Goal: Task Accomplishment & Management: Manage account settings

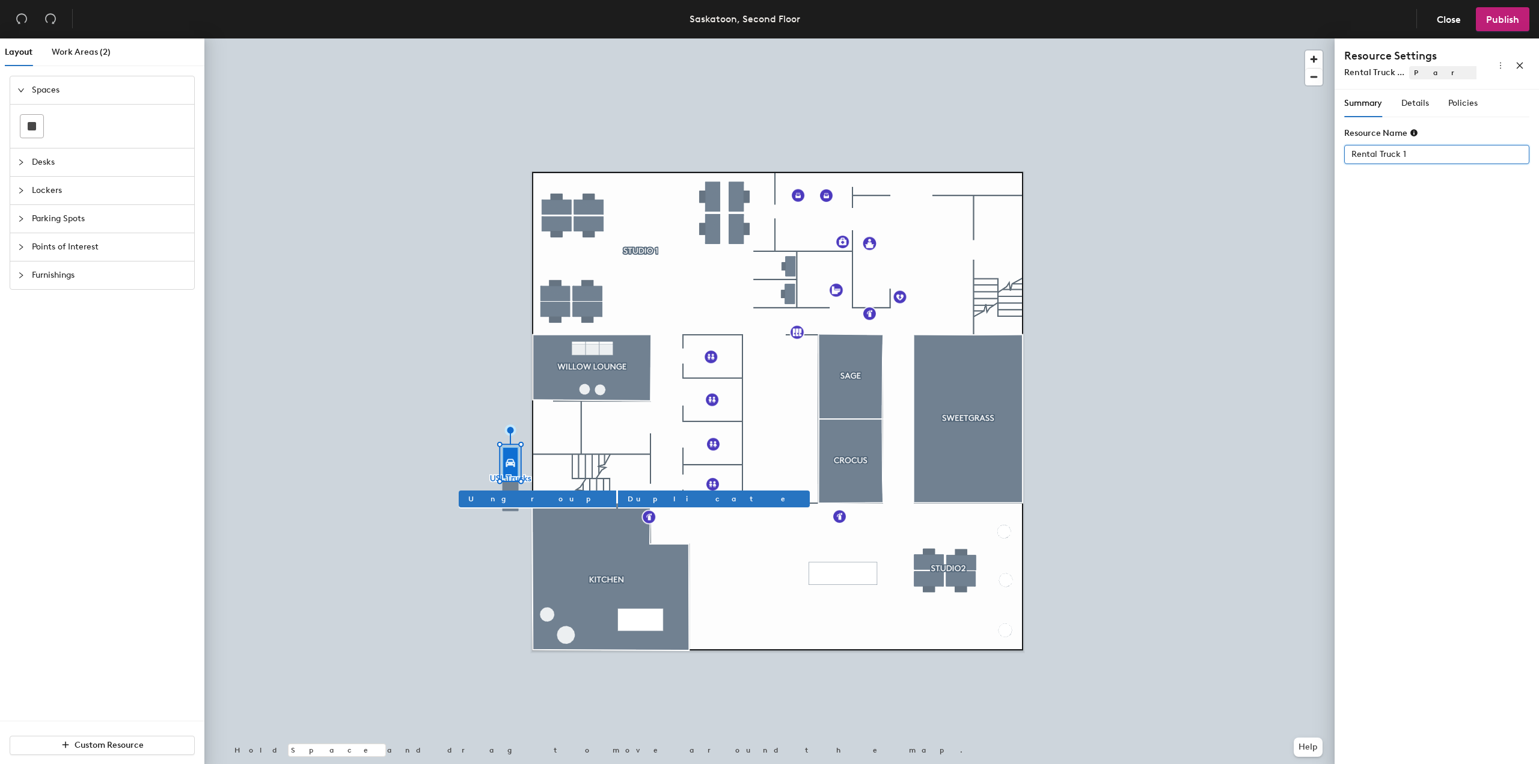
click at [1440, 154] on input "Rental Truck 1" at bounding box center [1437, 154] width 185 height 19
drag, startPoint x: 1440, startPoint y: 154, endPoint x: 1420, endPoint y: 154, distance: 19.8
click at [1420, 154] on input "Rental Truck 1" at bounding box center [1437, 154] width 185 height 19
click at [1433, 155] on input "Rental Truck 1" at bounding box center [1437, 154] width 185 height 19
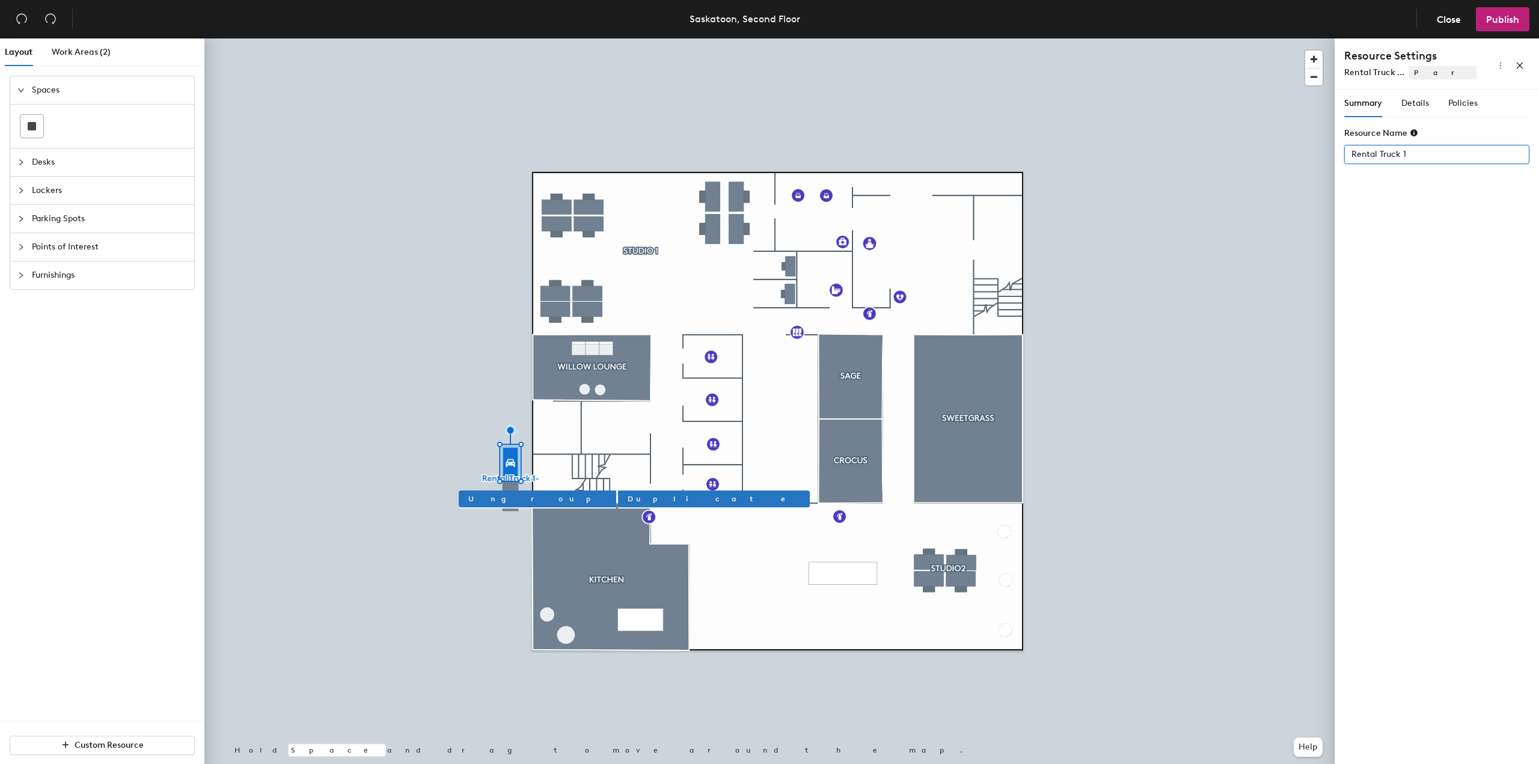
click at [1369, 155] on input "Rental Truck 1" at bounding box center [1437, 154] width 185 height 19
click at [1440, 72] on span "Parking Spots" at bounding box center [1550, 72] width 281 height 13
click at [1501, 67] on icon "more" at bounding box center [1501, 65] width 8 height 8
click at [1424, 147] on input "Rental Truck 1" at bounding box center [1437, 154] width 185 height 19
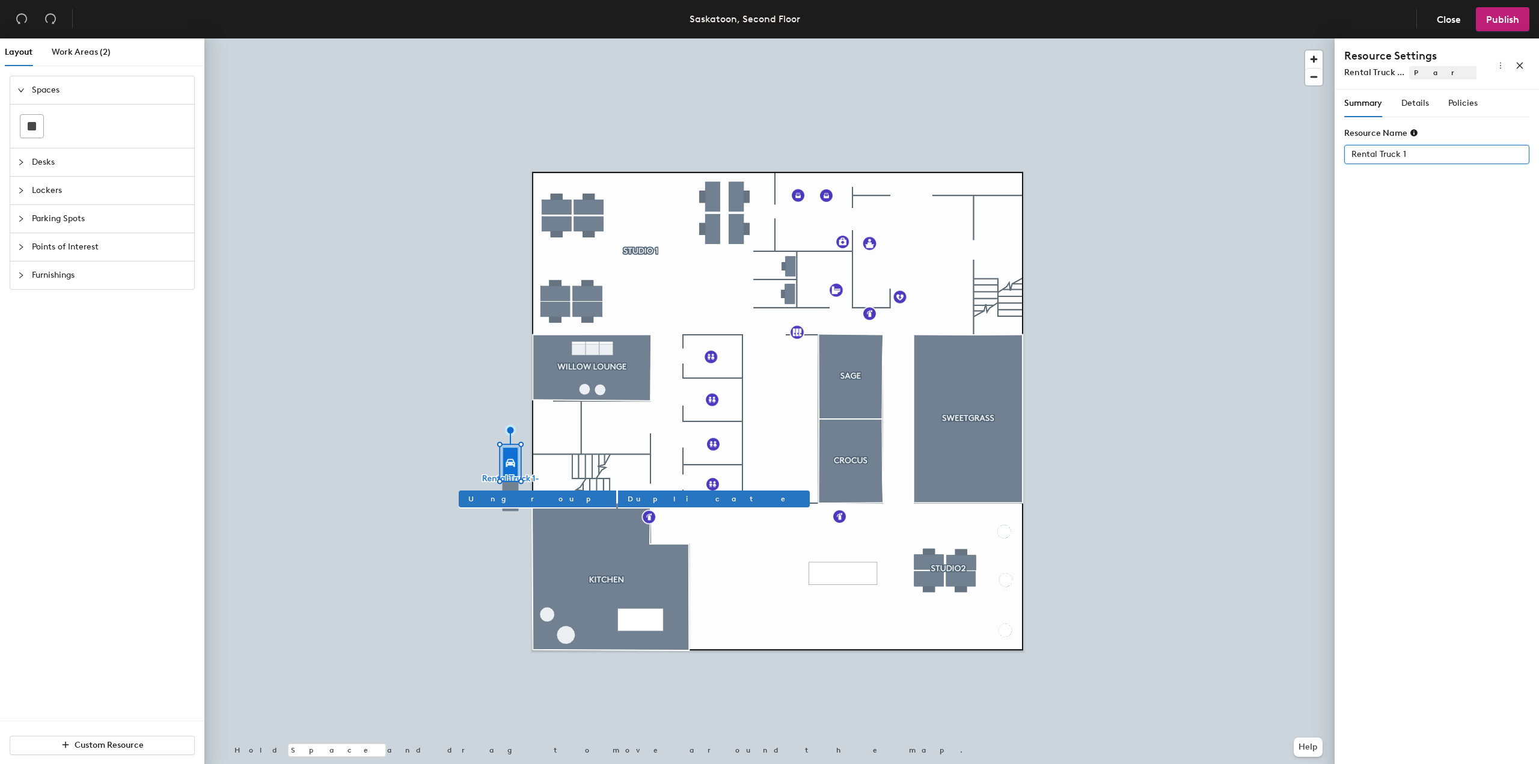
click at [1404, 152] on input "Rental Truck 1" at bounding box center [1437, 154] width 185 height 19
click at [1405, 152] on input "Rental Truck 1" at bounding box center [1437, 154] width 185 height 19
type input "Rental Truck 1"
click at [1501, 70] on button "button" at bounding box center [1500, 63] width 19 height 19
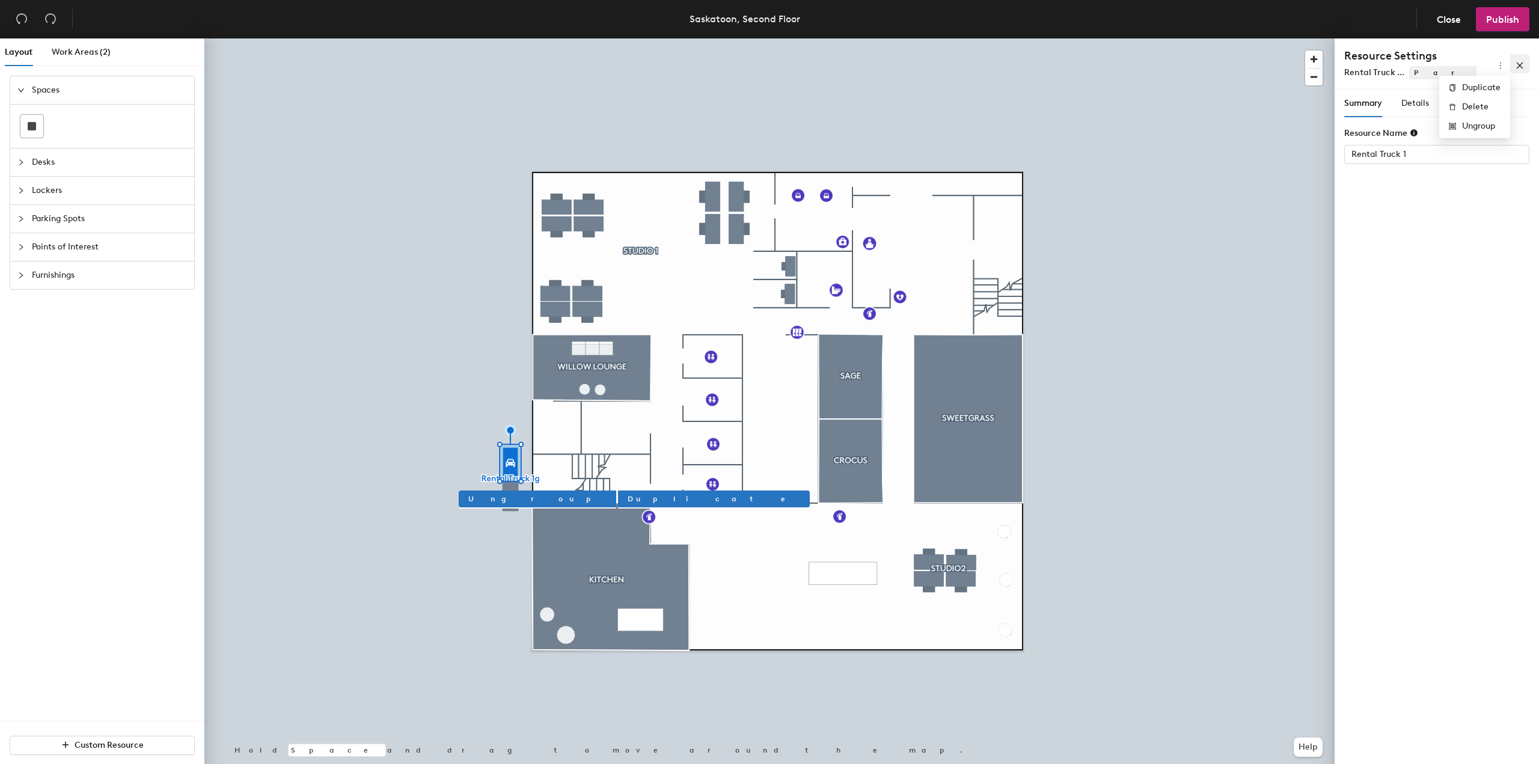
click at [1517, 66] on icon "close" at bounding box center [1520, 65] width 8 height 8
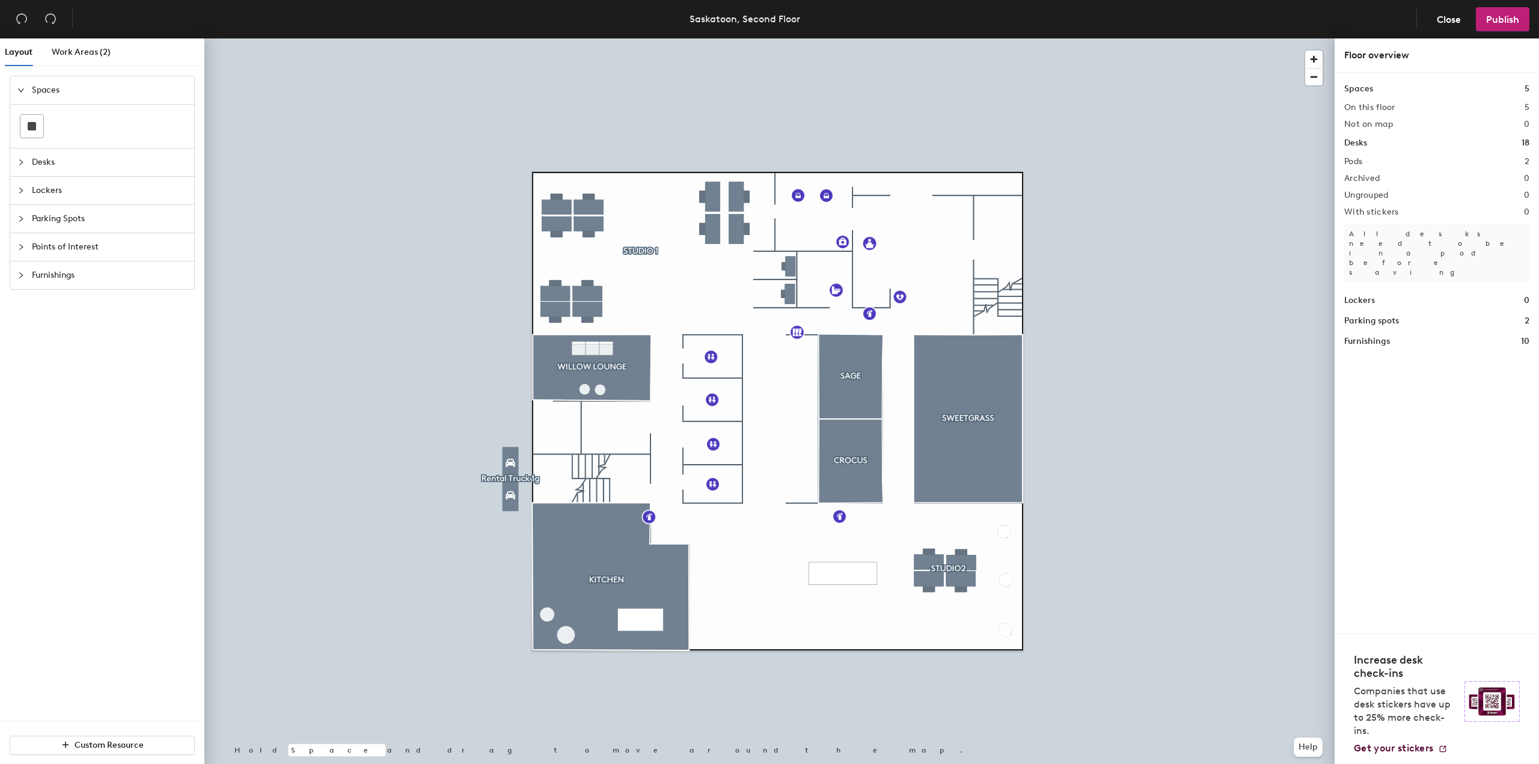
click at [1381, 315] on h1 "Parking spots" at bounding box center [1372, 321] width 55 height 13
click at [1361, 315] on h1 "Parking spots" at bounding box center [1372, 321] width 55 height 13
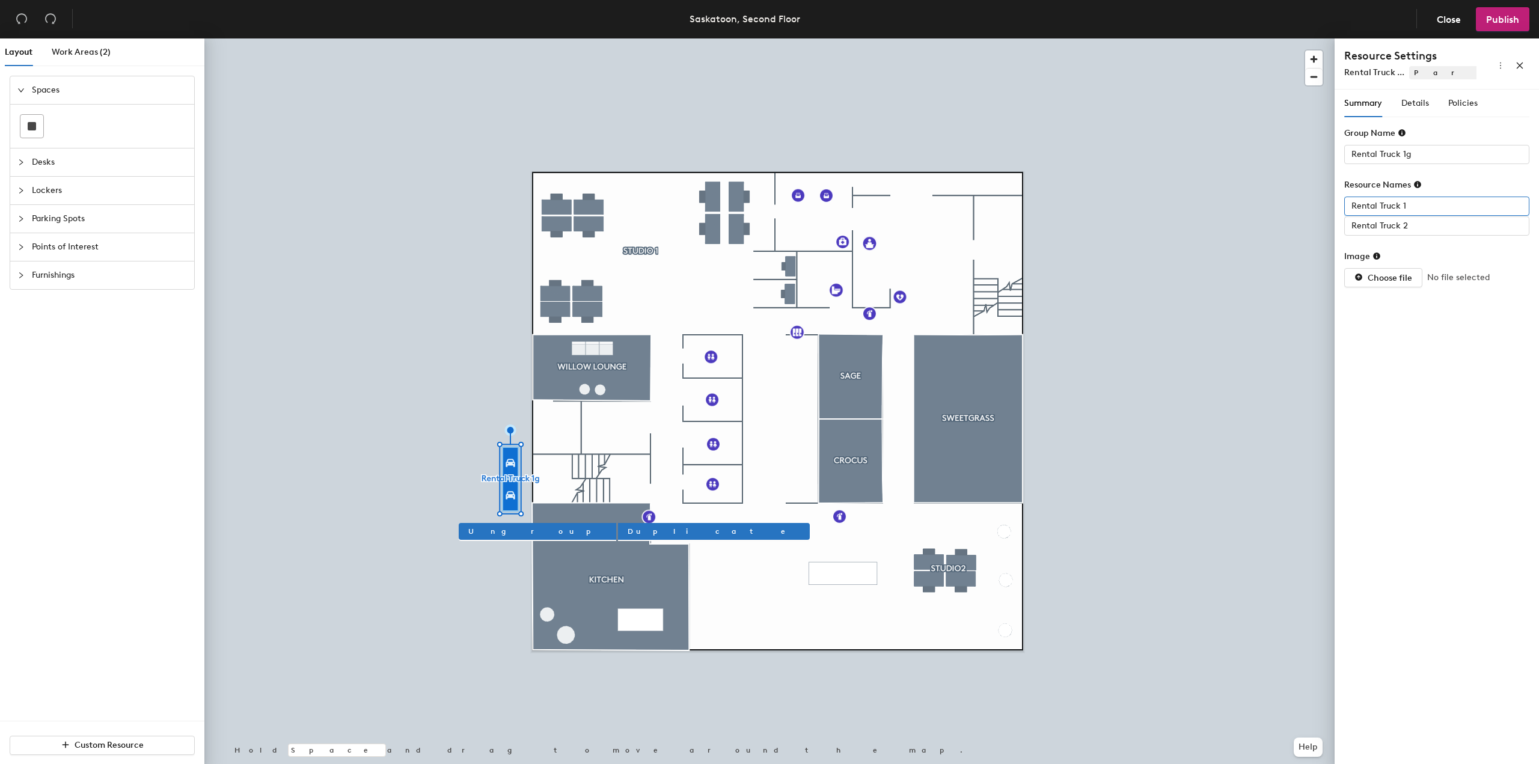
click at [1399, 198] on input "Rental Truck 1" at bounding box center [1437, 206] width 185 height 19
click at [1422, 200] on input "Rental Truck 1" at bounding box center [1437, 206] width 185 height 19
type input "R"
type input "CDH-8139"
click at [1413, 98] on span "Details" at bounding box center [1416, 103] width 28 height 10
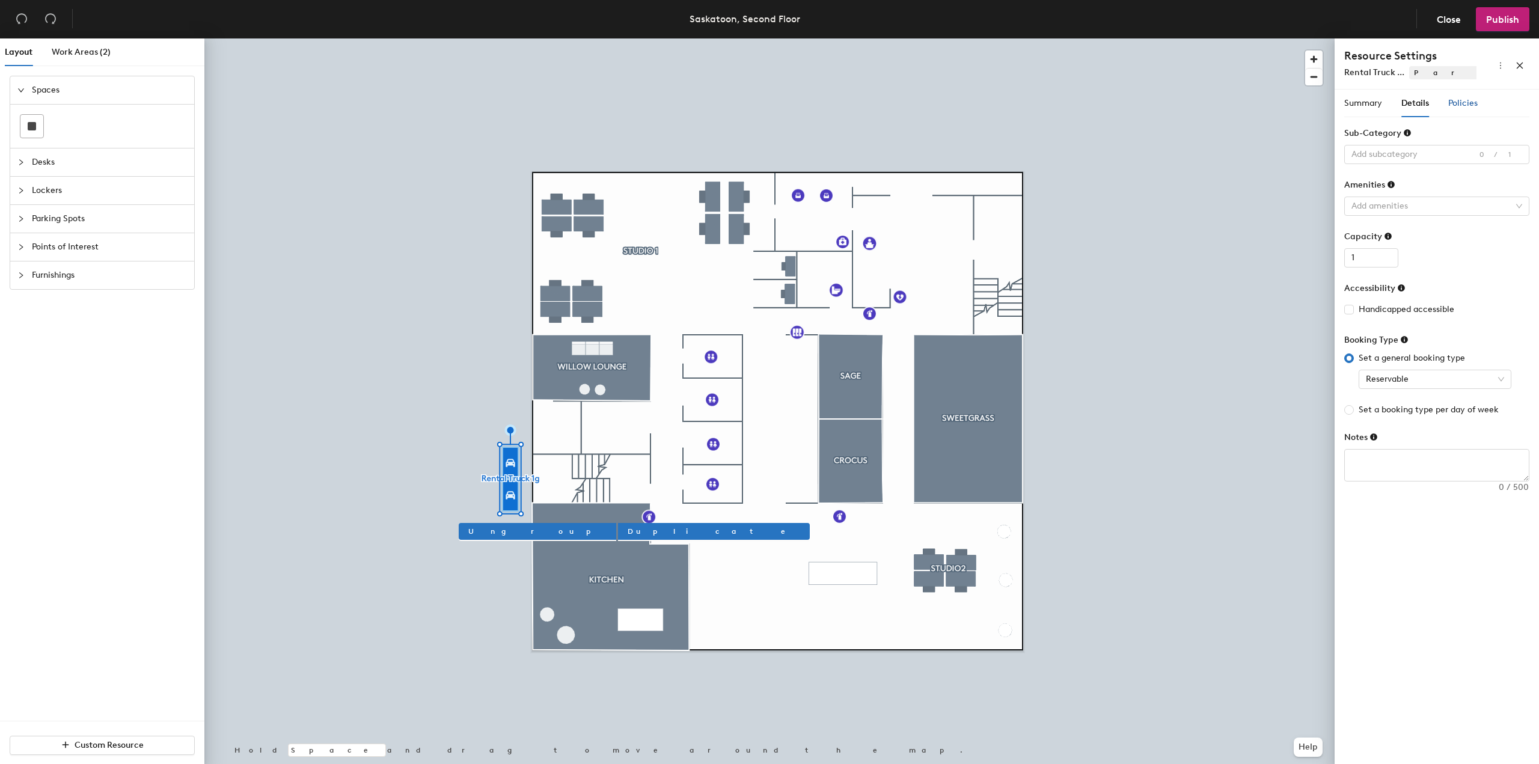
click at [1455, 99] on span "Policies" at bounding box center [1463, 103] width 29 height 10
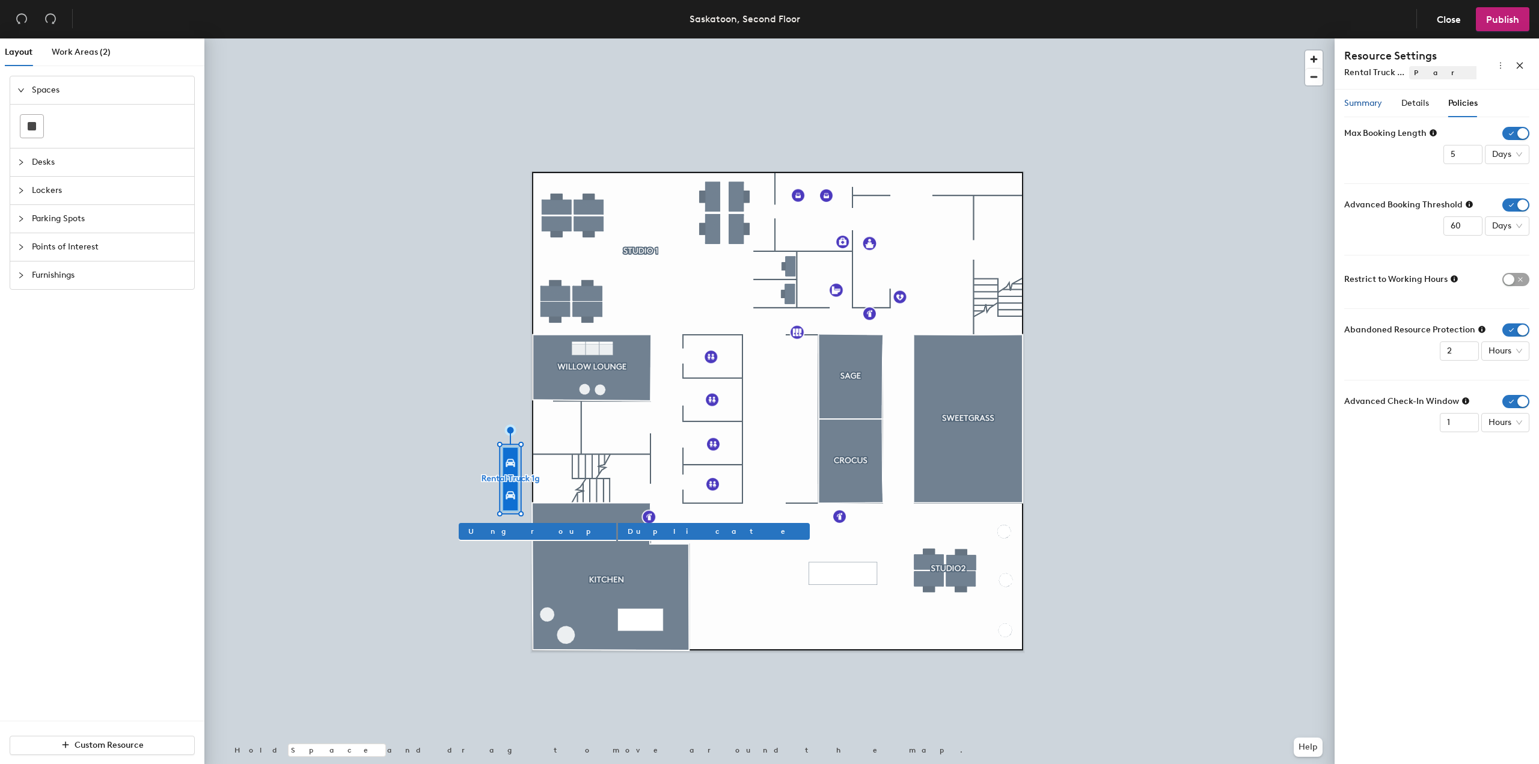
click at [1377, 102] on span "Summary" at bounding box center [1364, 103] width 38 height 10
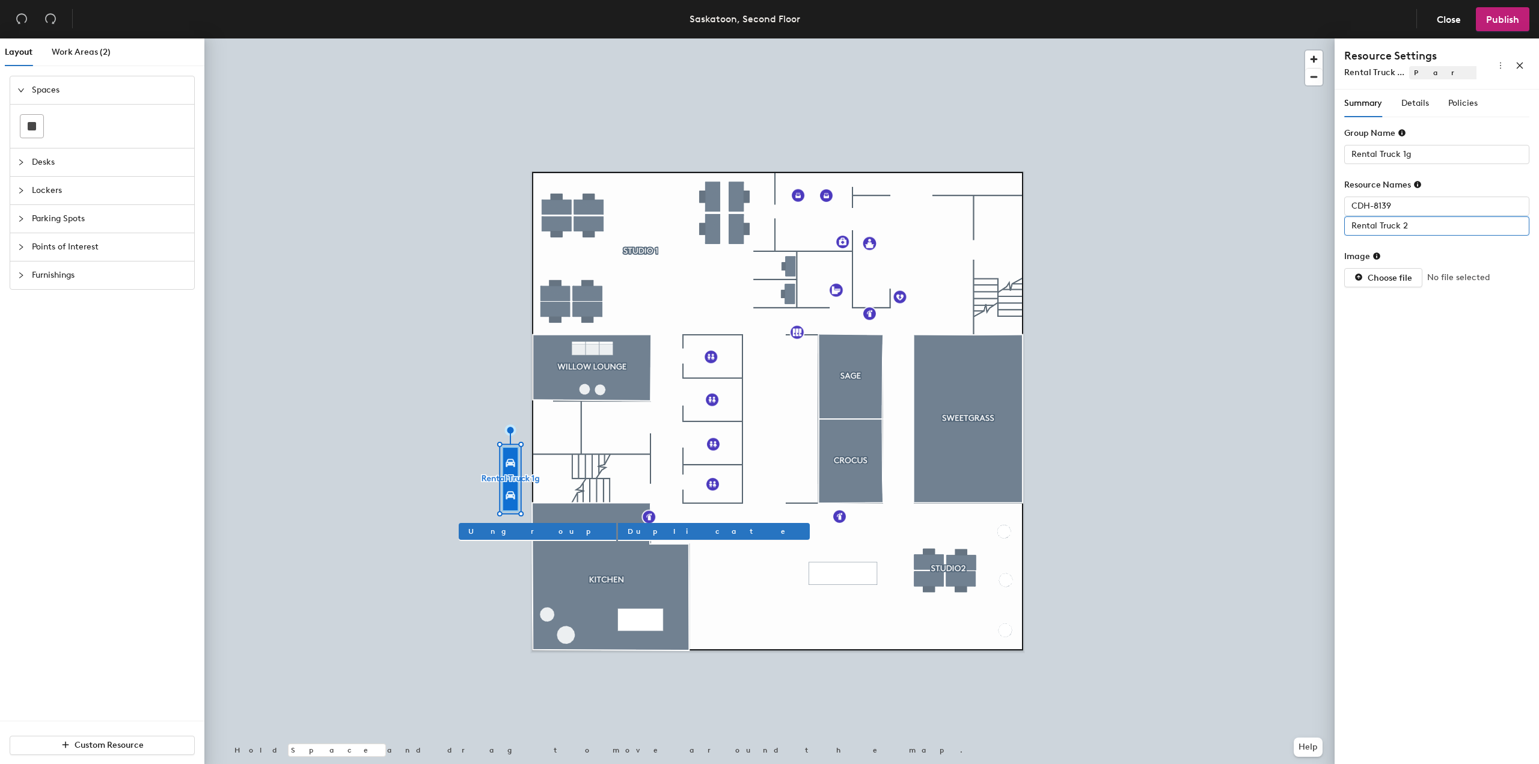
click at [1417, 221] on input "Rental Truck 2" at bounding box center [1437, 225] width 185 height 19
click at [1420, 229] on input "Rental Truck 2" at bounding box center [1437, 225] width 185 height 19
click at [1419, 229] on input "BXB-8026" at bounding box center [1437, 225] width 185 height 19
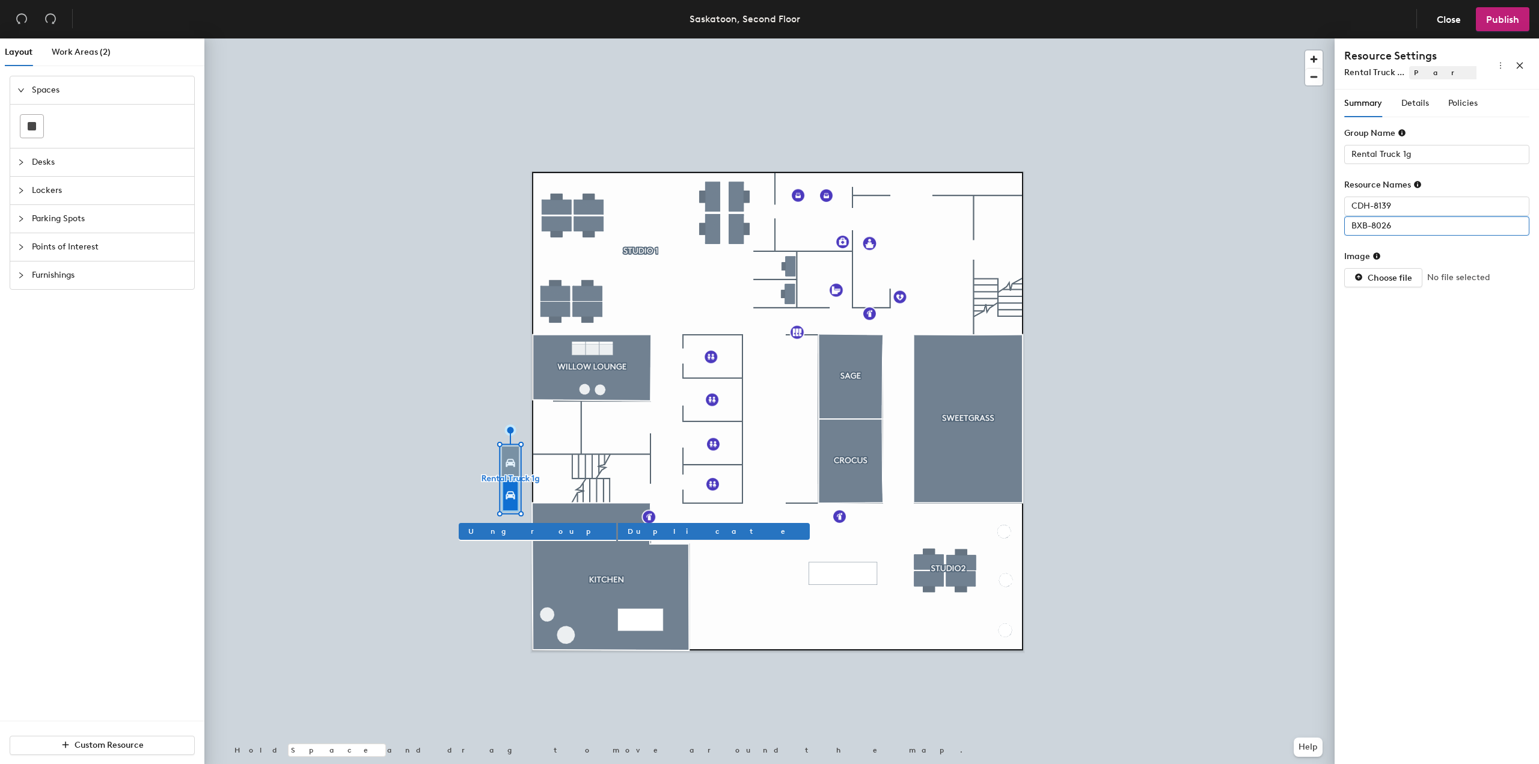
click at [1419, 229] on input "BXB-8026" at bounding box center [1437, 225] width 185 height 19
type input "BXB-8026"
drag, startPoint x: 1462, startPoint y: 260, endPoint x: 1458, endPoint y: 254, distance: 6.5
click at [1462, 259] on div "Image" at bounding box center [1437, 259] width 185 height 18
click at [1399, 222] on input "BXB-8026" at bounding box center [1437, 225] width 185 height 19
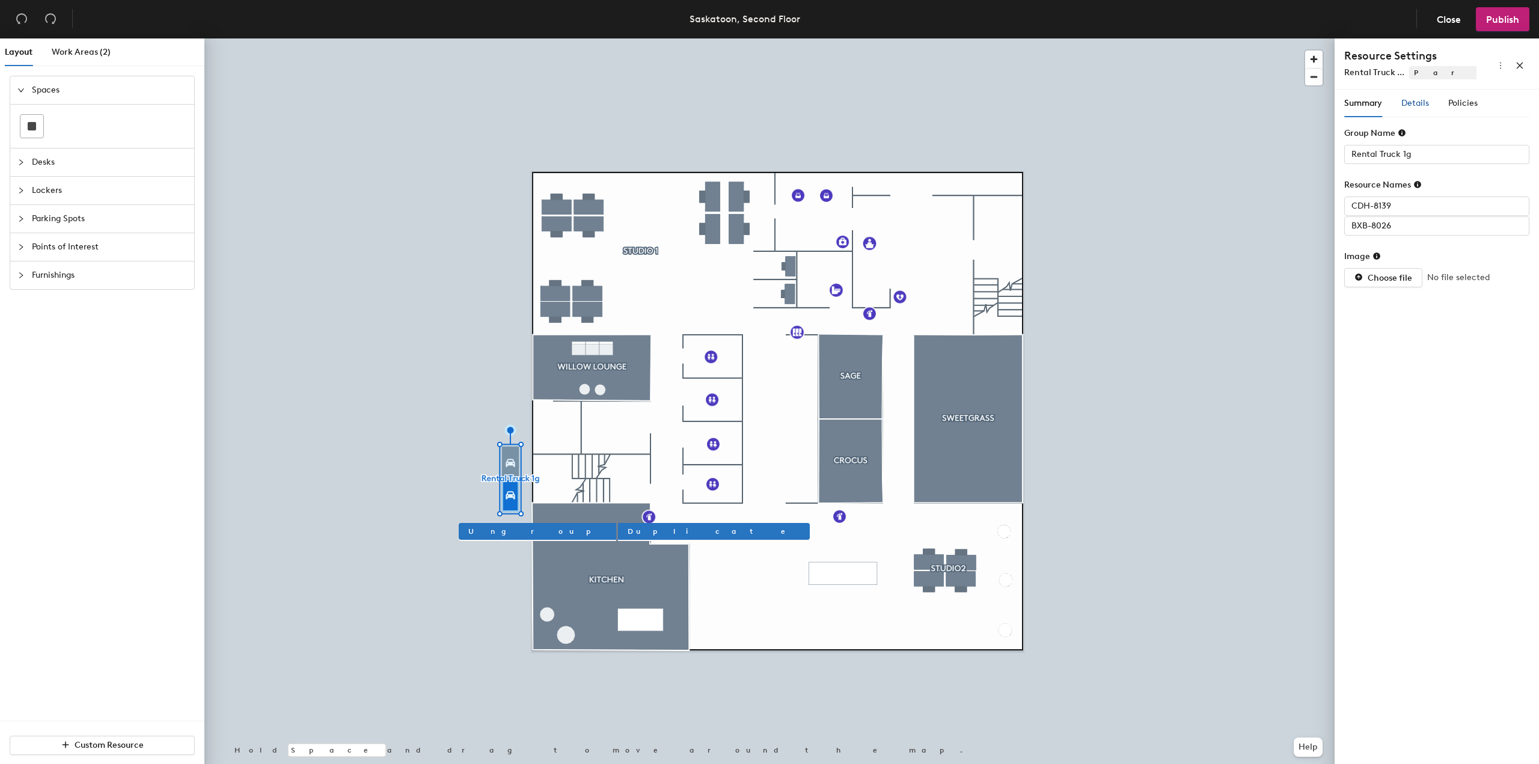
click at [1413, 102] on span "Details" at bounding box center [1416, 103] width 28 height 10
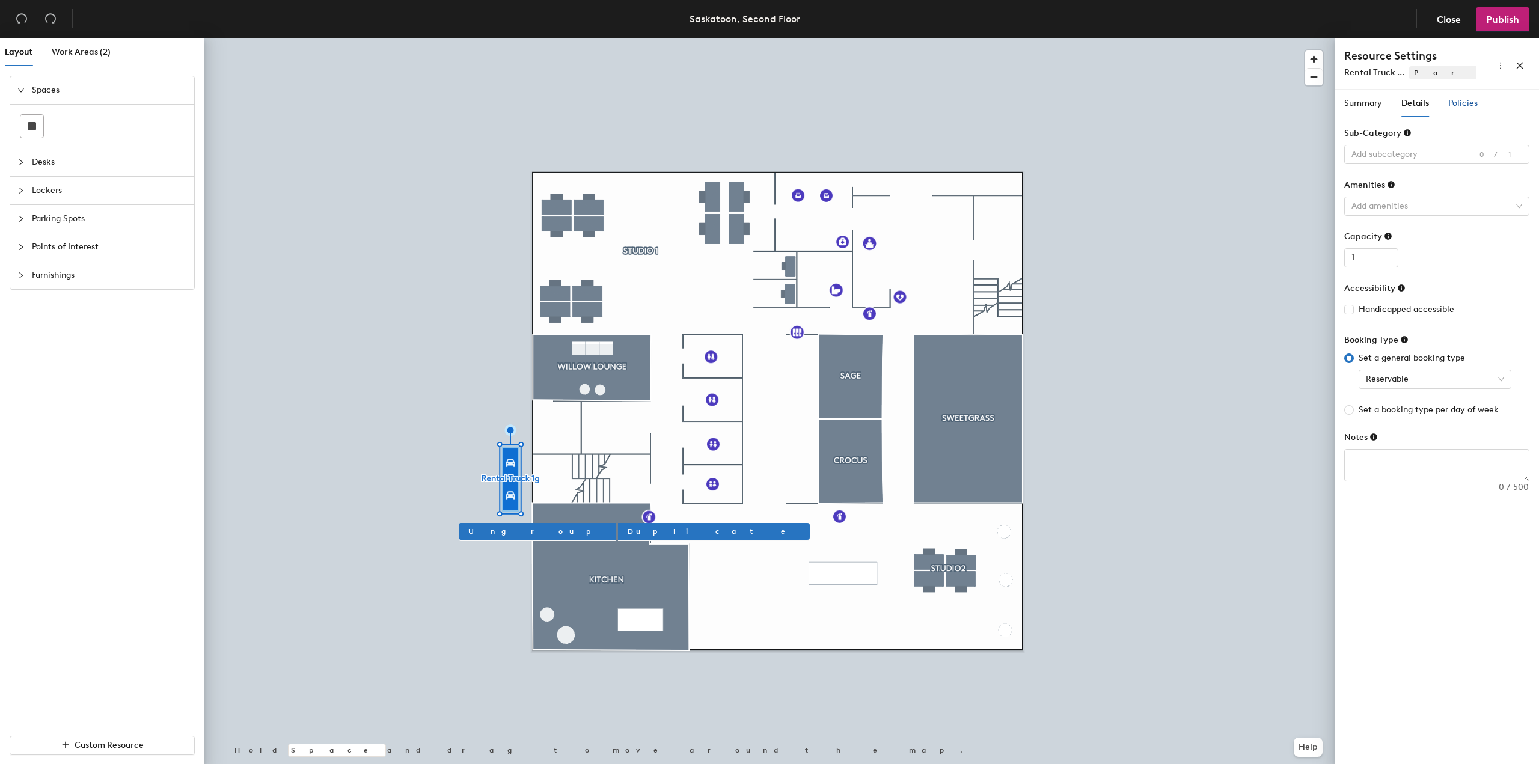
click at [1455, 102] on span "Policies" at bounding box center [1463, 103] width 29 height 10
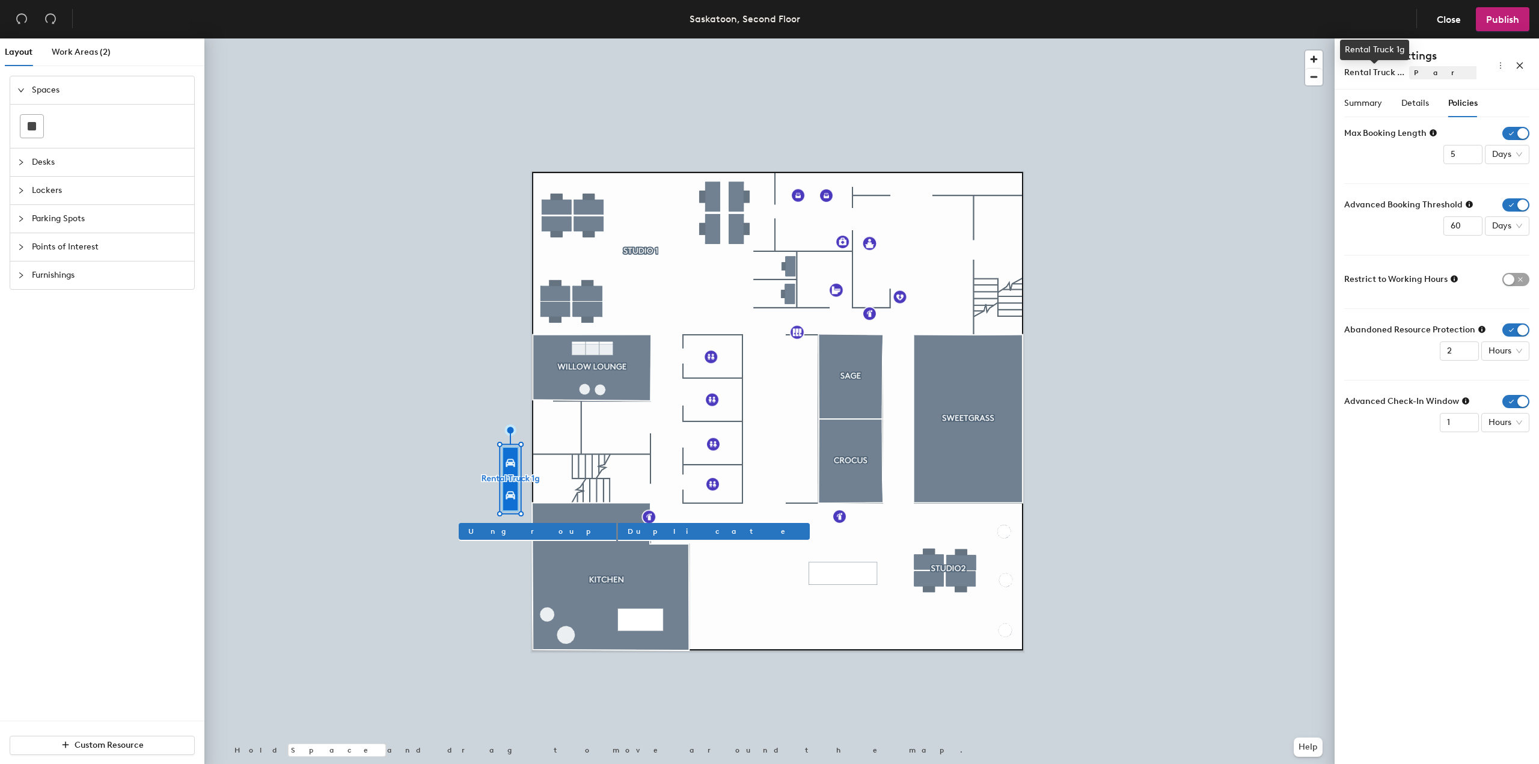
click at [1372, 73] on span "Rental Truck ..." at bounding box center [1375, 72] width 60 height 10
click at [1372, 102] on span "Summary" at bounding box center [1364, 103] width 38 height 10
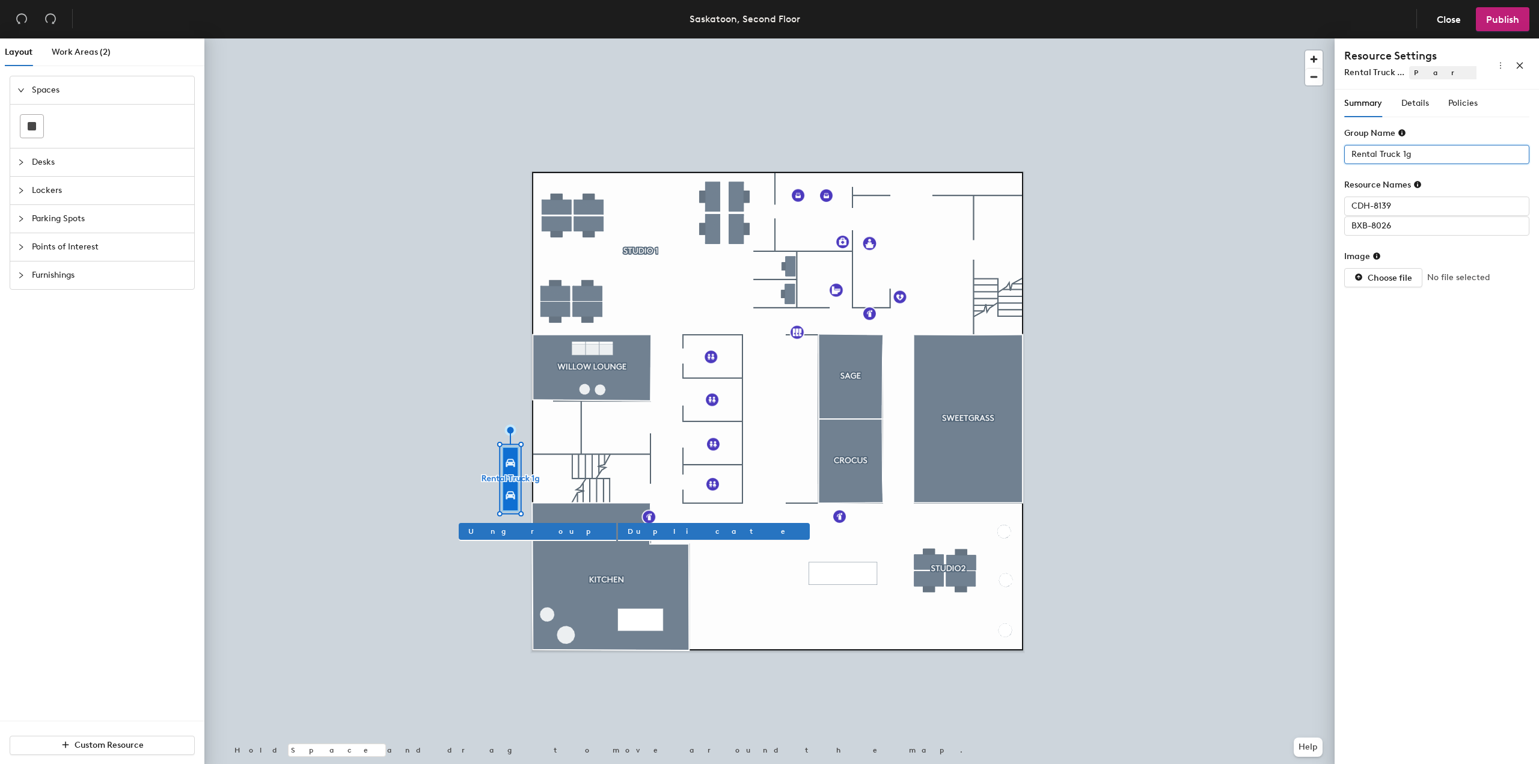
click at [1408, 152] on input "Rental Truck 1g" at bounding box center [1437, 154] width 185 height 19
click at [1414, 152] on input "Rental Truck 1g" at bounding box center [1437, 154] width 185 height 19
click at [1082, 185] on div "Layout Work Areas (2) Spaces Desks Lockers Parking Spots Points of Interest Fur…" at bounding box center [769, 403] width 1539 height 731
type input "USL Trucks"
click at [1415, 226] on input "BXB-8026" at bounding box center [1437, 225] width 185 height 19
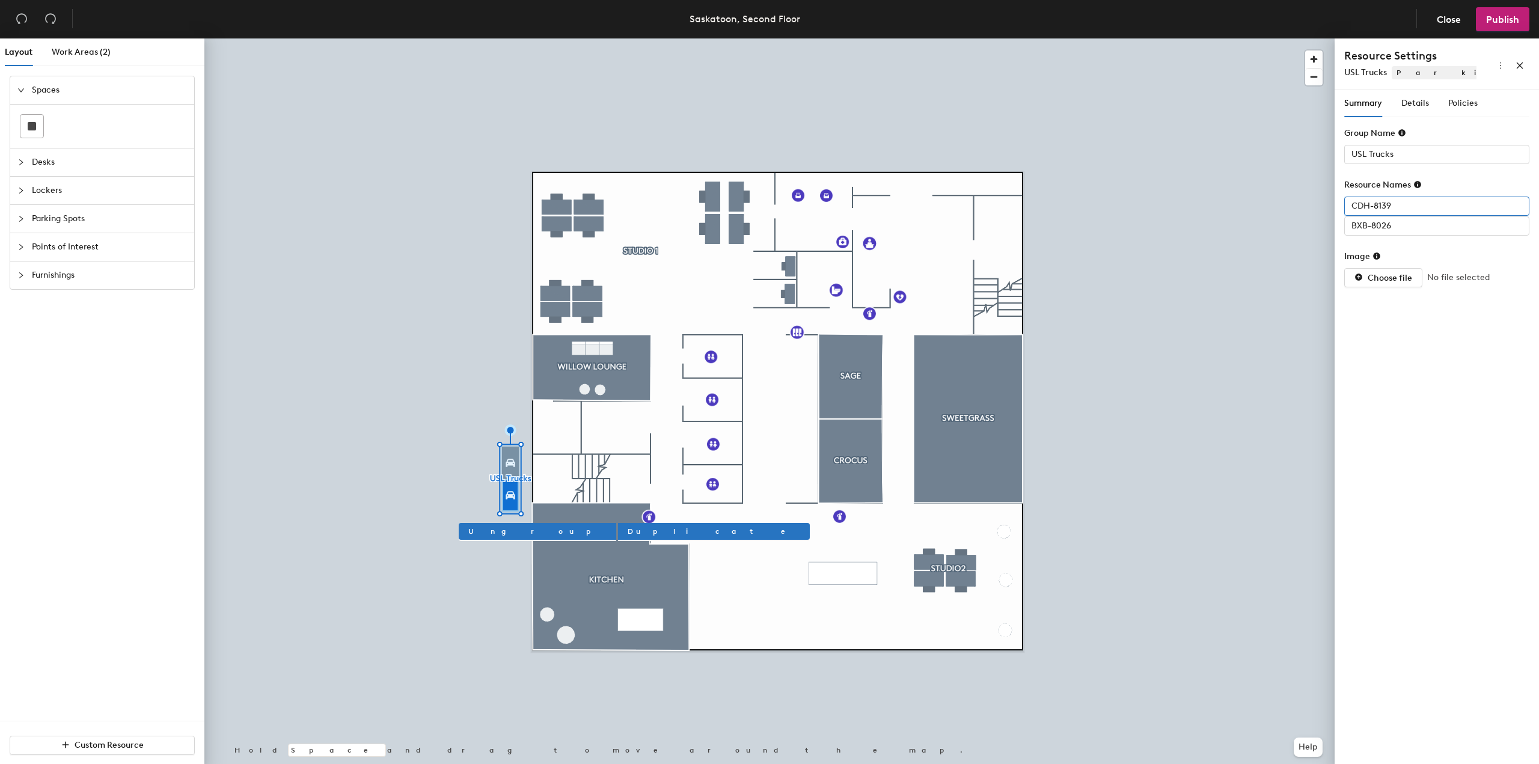
click at [1405, 204] on input "CDH-8139" at bounding box center [1437, 206] width 185 height 19
click at [1415, 105] on span "Details" at bounding box center [1416, 103] width 28 height 10
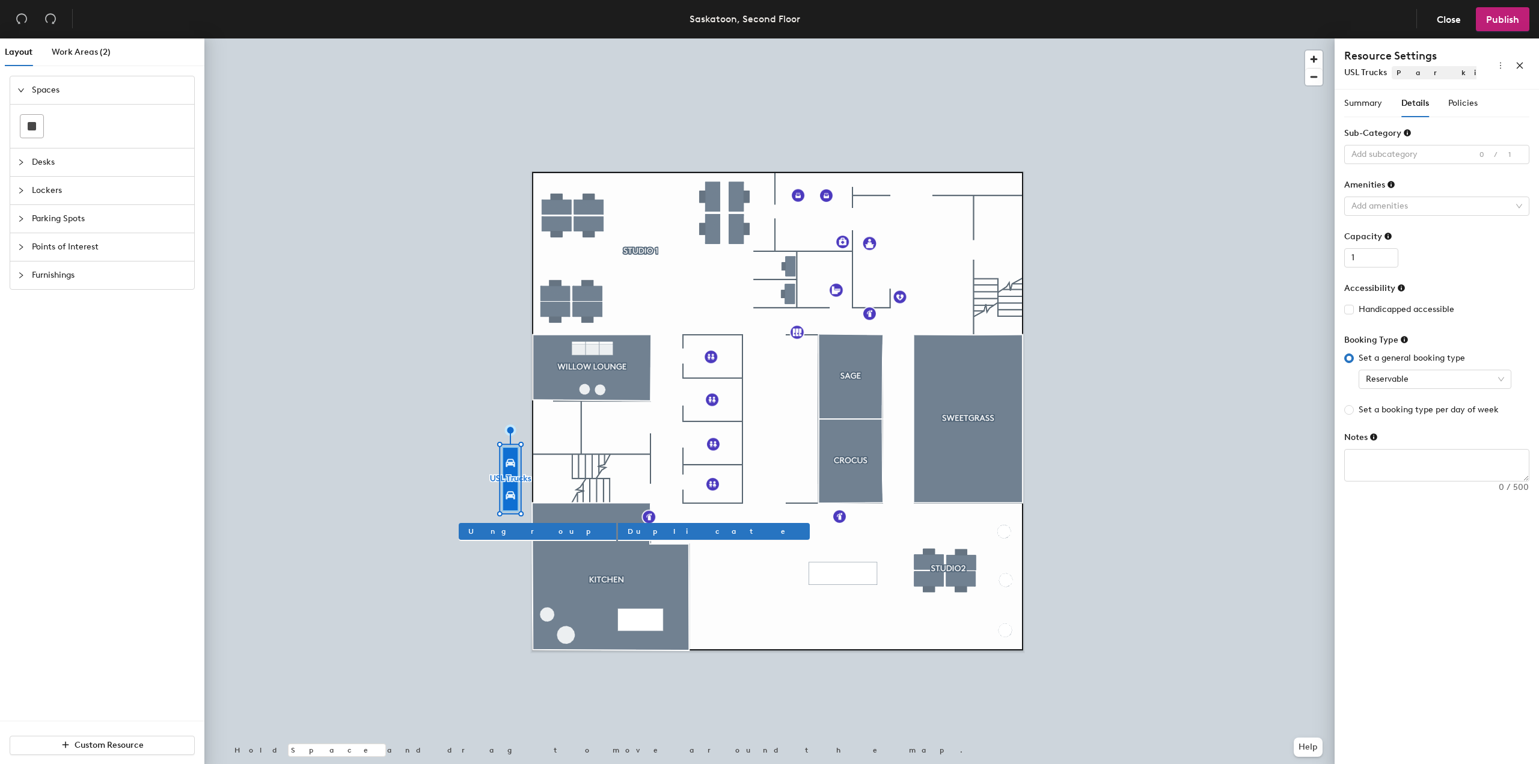
click at [1386, 104] on div "Summary Details Policies" at bounding box center [1412, 104] width 134 height 28
click at [1377, 103] on span "Summary" at bounding box center [1364, 103] width 38 height 10
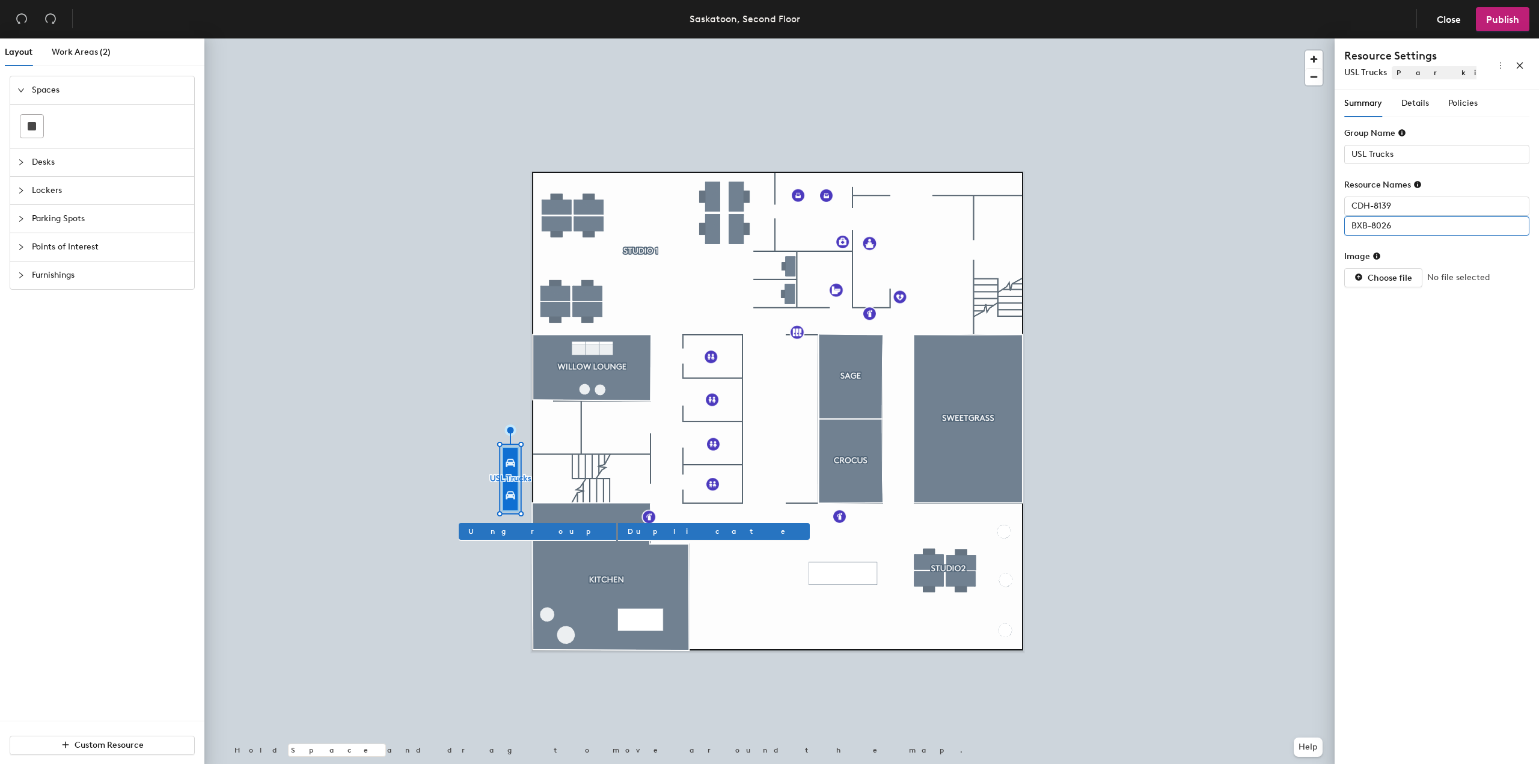
click at [1401, 225] on input "BXB-8026" at bounding box center [1437, 225] width 185 height 19
click at [488, 534] on span "Ungroup" at bounding box center [537, 531] width 138 height 11
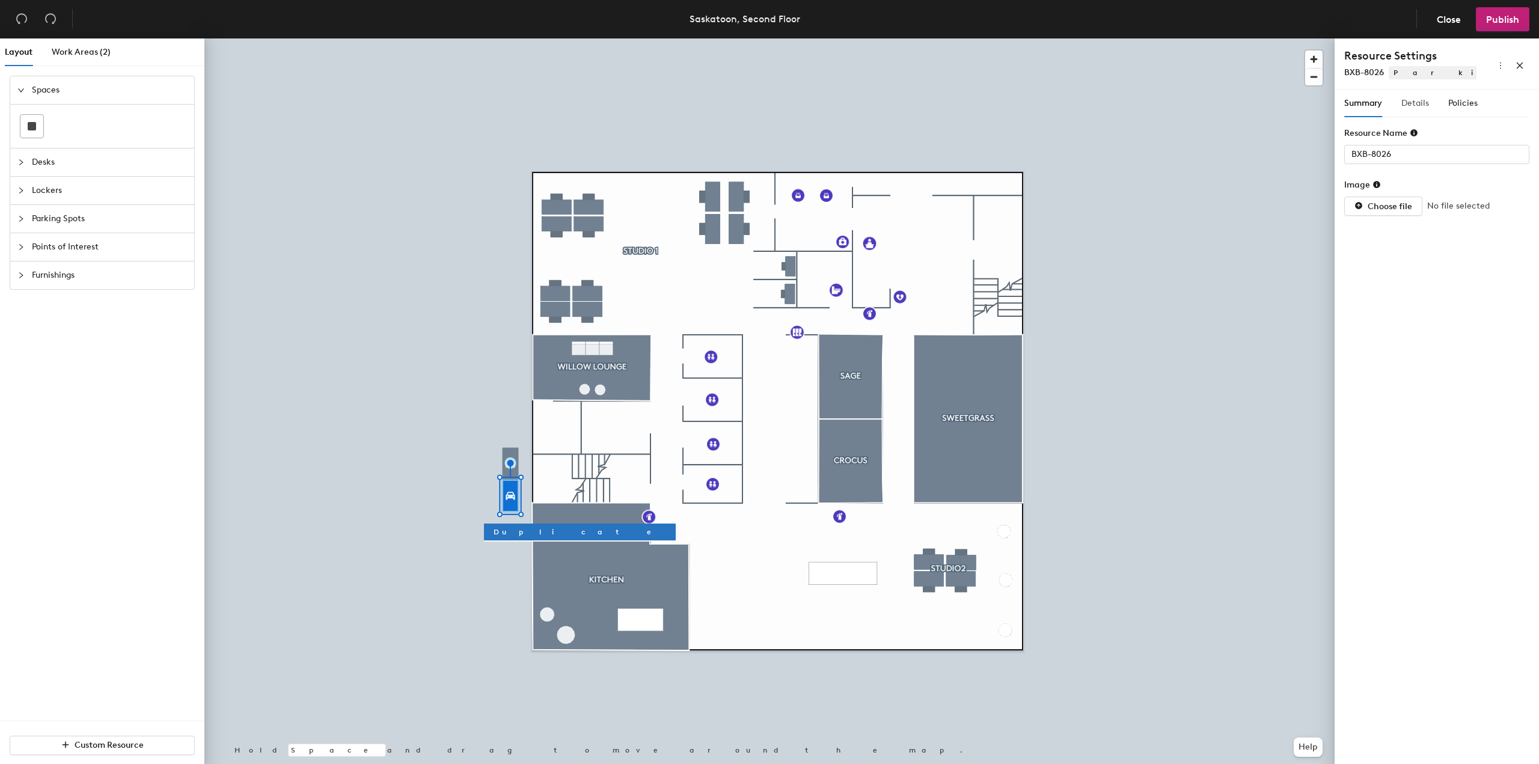
click at [1414, 96] on div "Details" at bounding box center [1416, 104] width 28 height 28
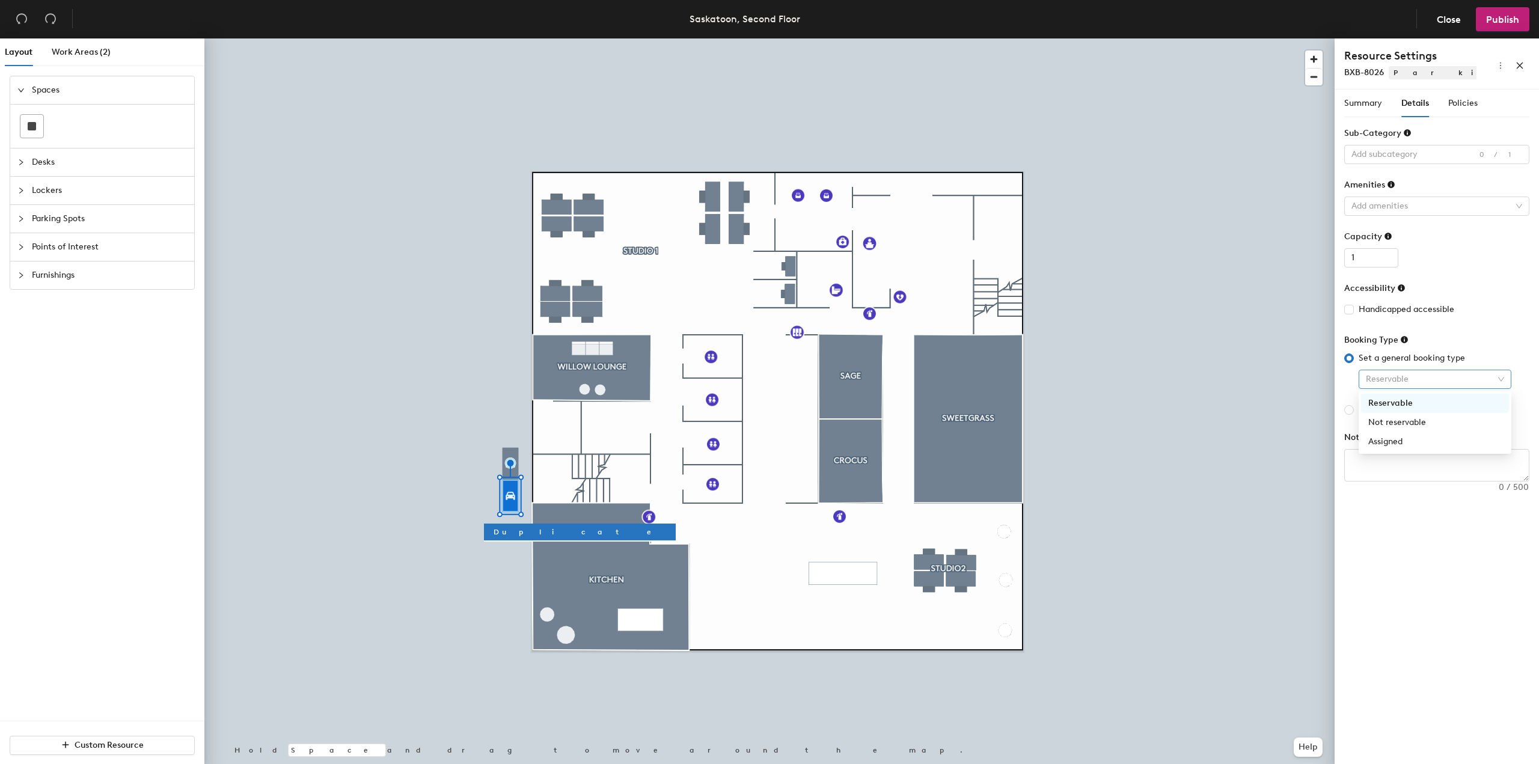
click at [1500, 377] on span "Reservable" at bounding box center [1435, 379] width 138 height 18
click at [1403, 444] on div "Assigned" at bounding box center [1436, 441] width 134 height 13
click at [1353, 102] on span "Summary" at bounding box center [1364, 103] width 38 height 10
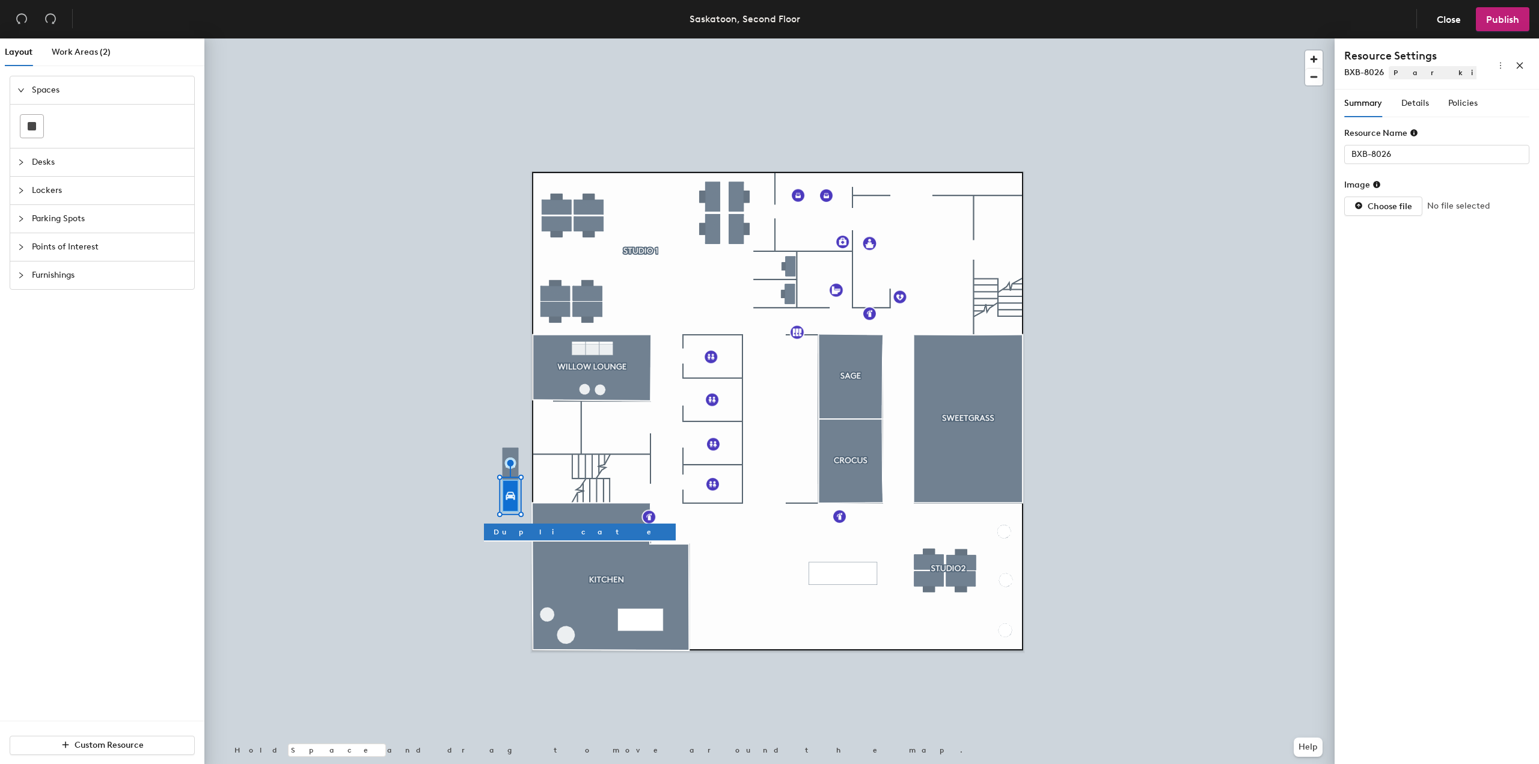
type input "CDH-8139"
click at [1417, 109] on div "Details" at bounding box center [1416, 103] width 28 height 13
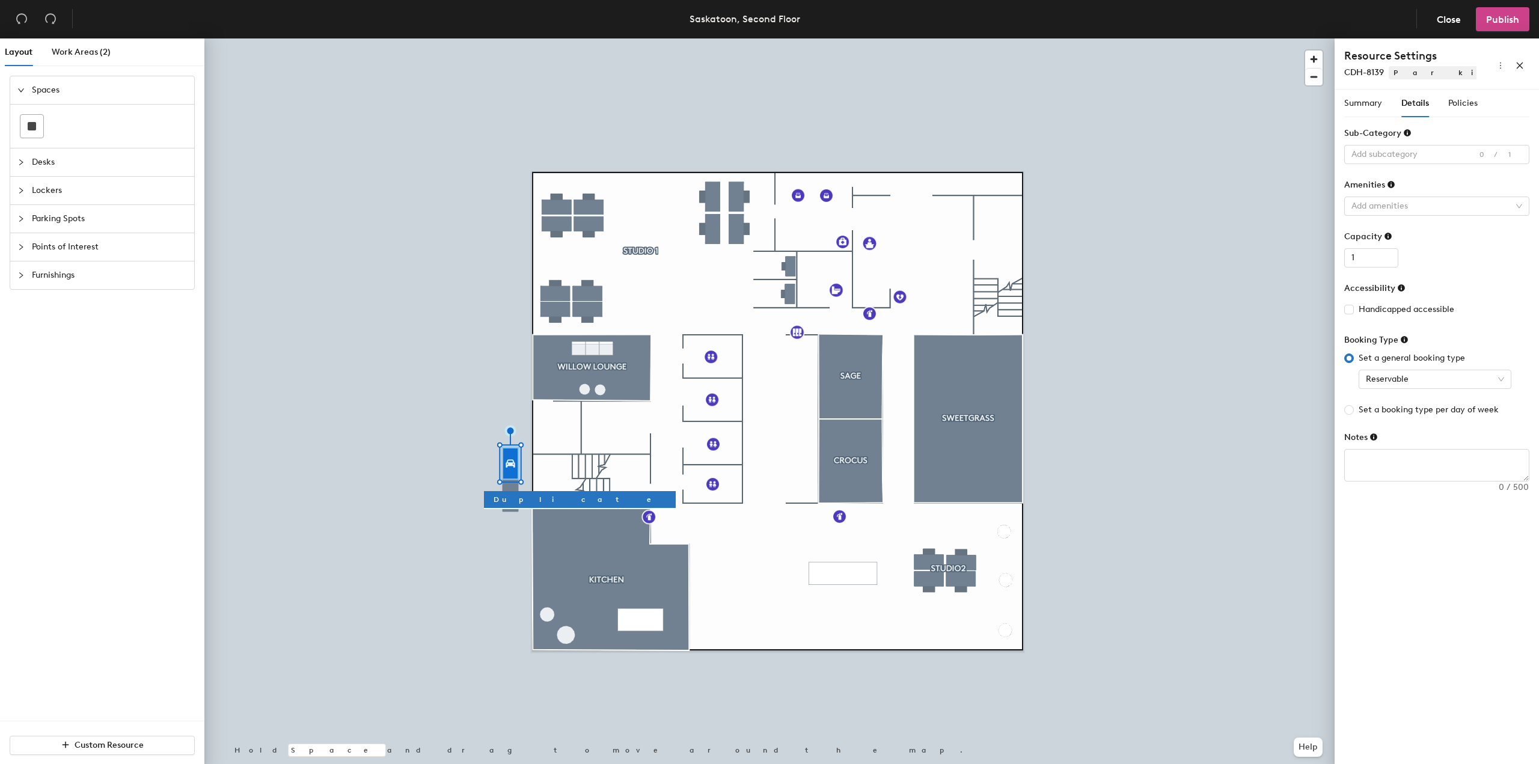
click at [1499, 26] on button "Publish" at bounding box center [1503, 19] width 54 height 24
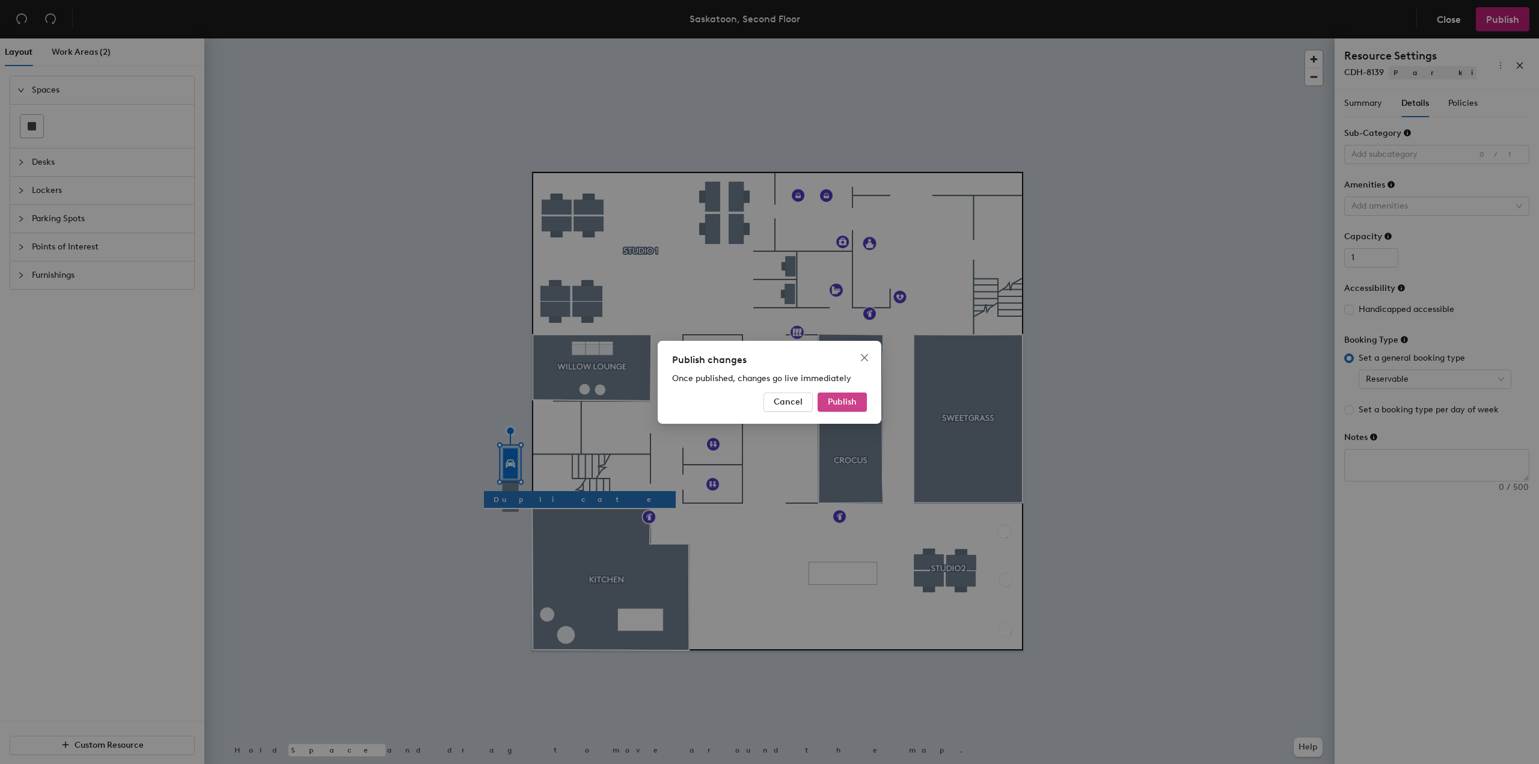
click at [841, 402] on span "Publish" at bounding box center [842, 402] width 29 height 10
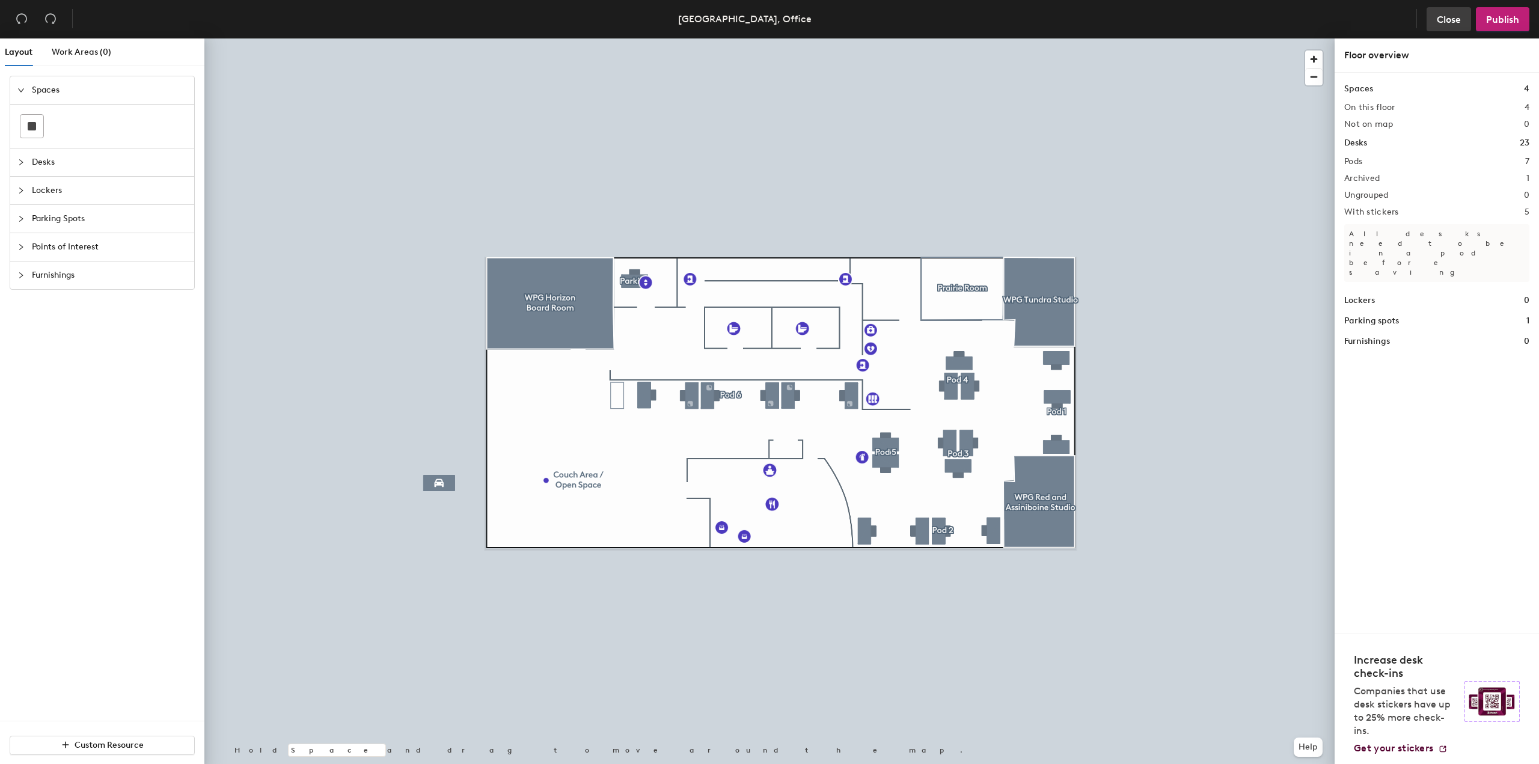
click at [1457, 31] on button "Close" at bounding box center [1449, 19] width 45 height 24
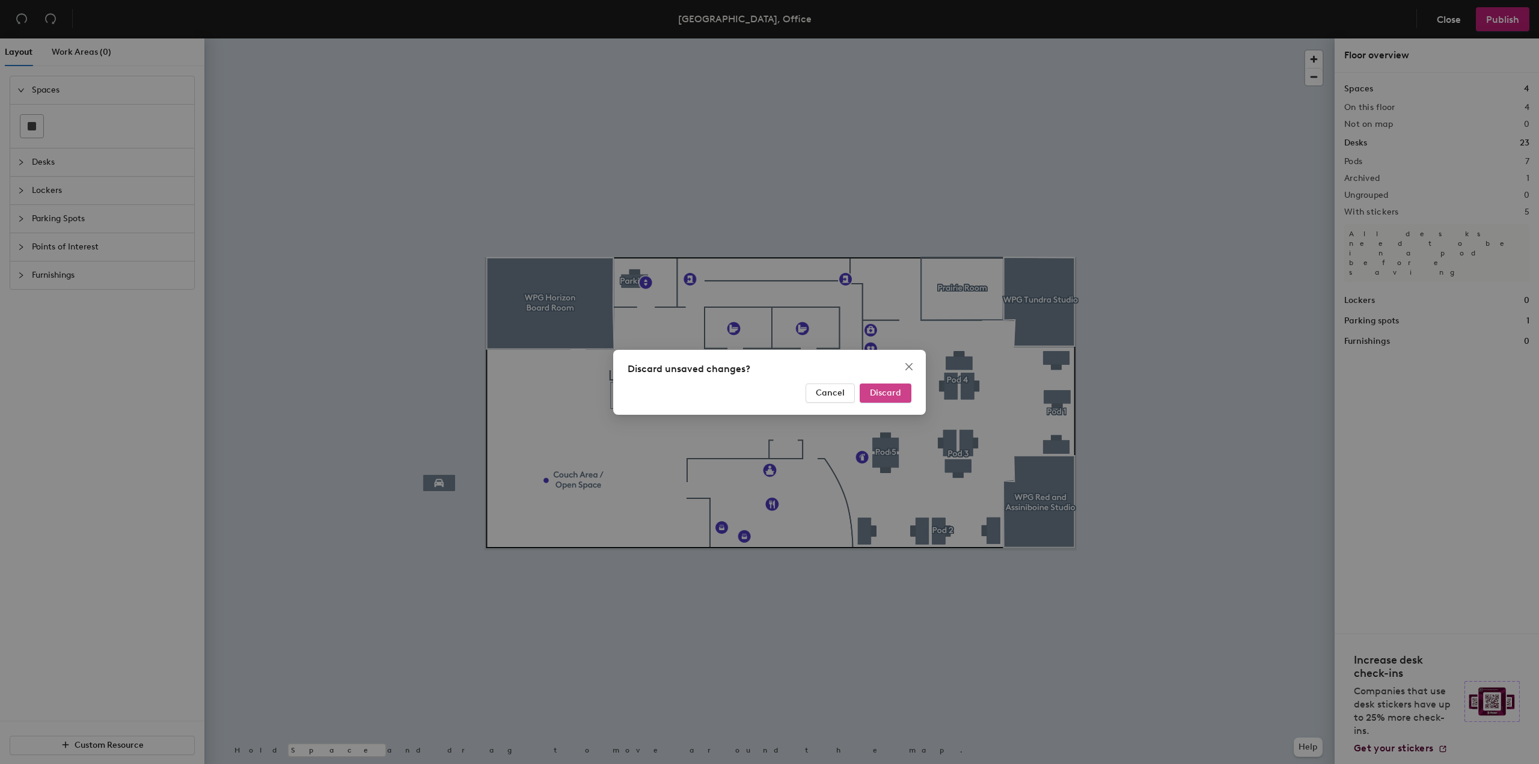
click at [885, 386] on button "Discard" at bounding box center [886, 393] width 52 height 19
